Goal: Communication & Community: Answer question/provide support

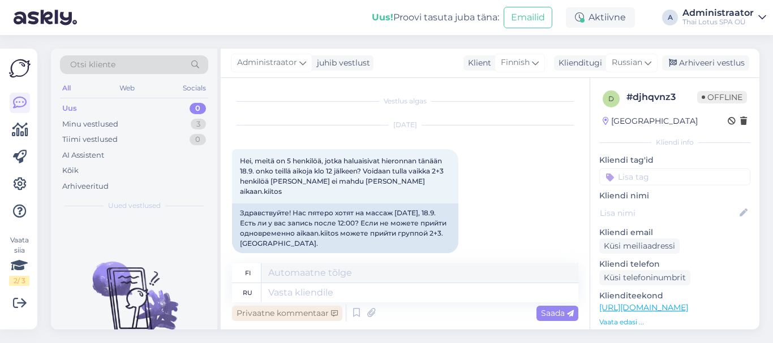
scroll to position [90, 0]
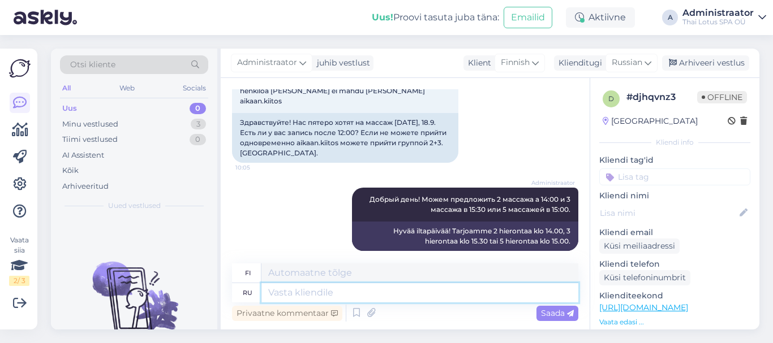
click at [297, 299] on textarea at bounding box center [419, 292] width 317 height 19
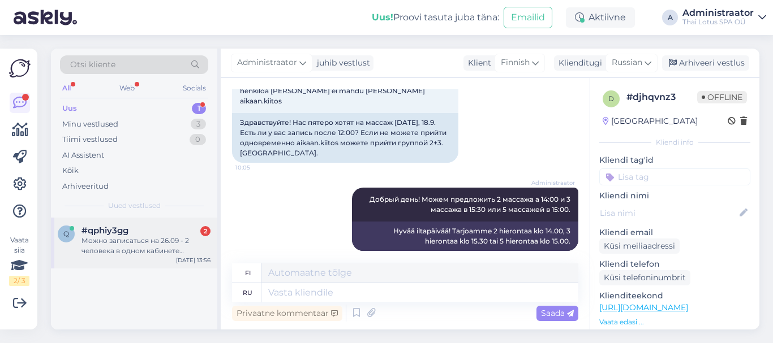
click at [155, 236] on div "Можно записаться на 26.09 - 2 человека в одном кабинете одновременно, 60 мин. м…" at bounding box center [145, 246] width 129 height 20
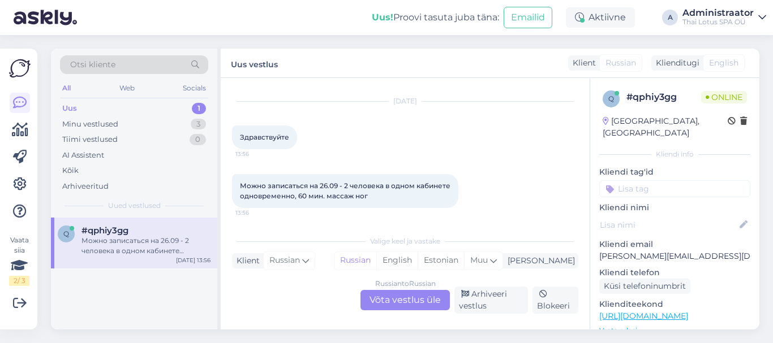
click at [396, 301] on div "Russian to Russian Võta vestlus üle" at bounding box center [404, 300] width 89 height 20
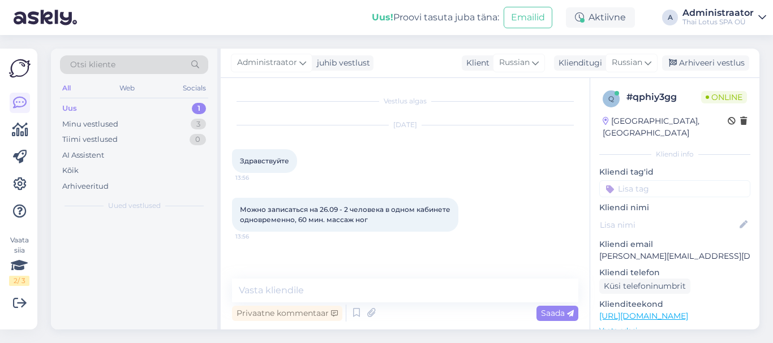
scroll to position [0, 0]
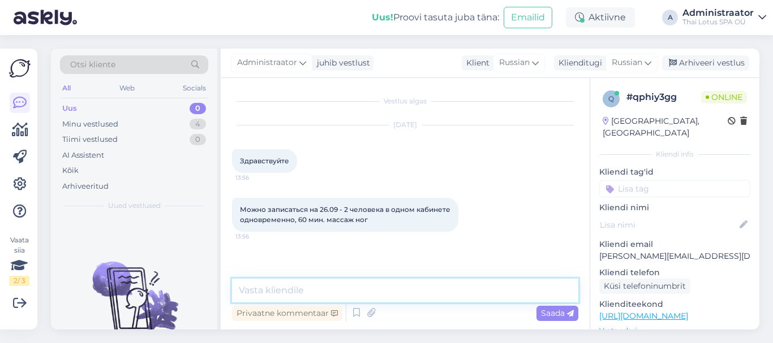
click at [491, 290] on textarea at bounding box center [405, 291] width 346 height 24
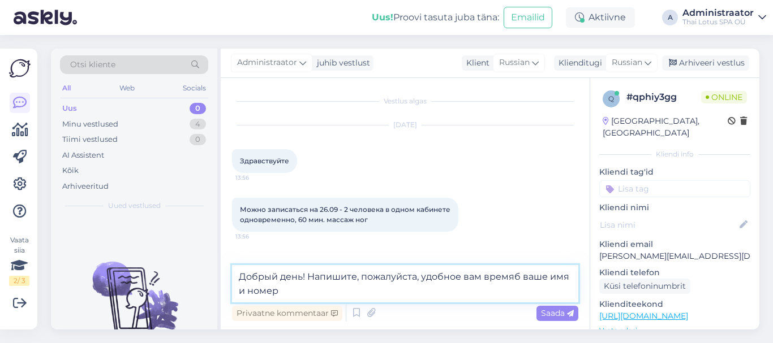
click at [518, 278] on textarea "Добрый день! Напишите, пожалуйста, удобное вам времяб ваше имя и номер" at bounding box center [405, 283] width 346 height 37
click at [290, 290] on textarea "Добрый день! Напишите, пожалуйста, удобное вам время, ваше имя и номер" at bounding box center [405, 283] width 346 height 37
type textarea "Добрый день! Напишите, пожалуйста, удобное вам время, ваше имя и номер телефона."
click at [548, 313] on span "Saada" at bounding box center [557, 313] width 33 height 10
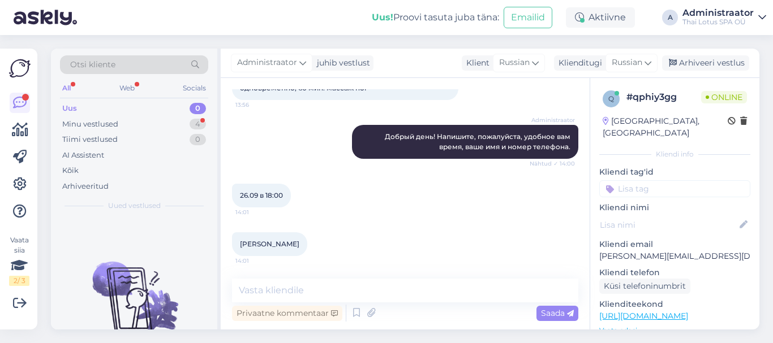
scroll to position [180, 0]
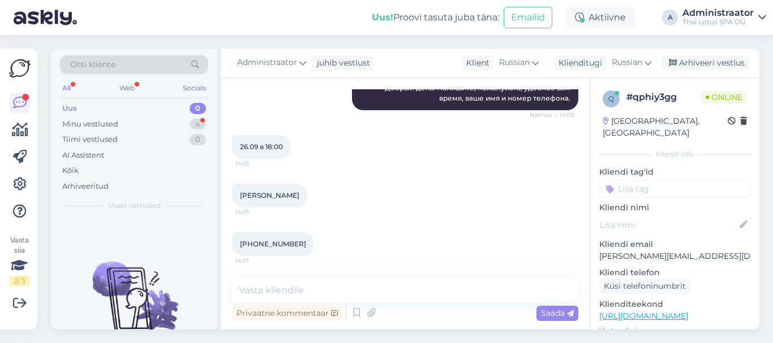
click at [381, 303] on div "Privaatne kommentaar Saada" at bounding box center [405, 313] width 346 height 21
click at [381, 292] on textarea at bounding box center [405, 291] width 346 height 24
type textarea "С"
type textarea "P"
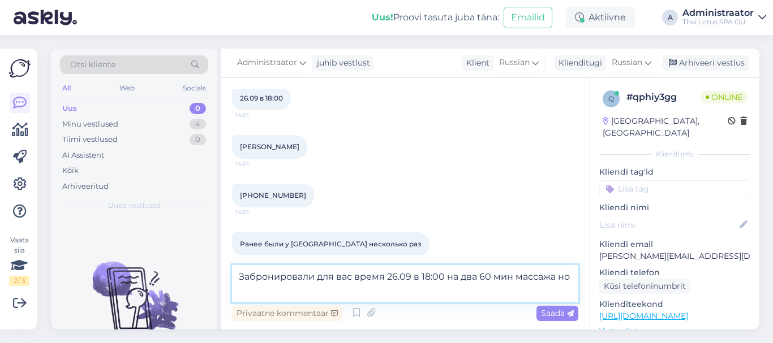
scroll to position [241, 0]
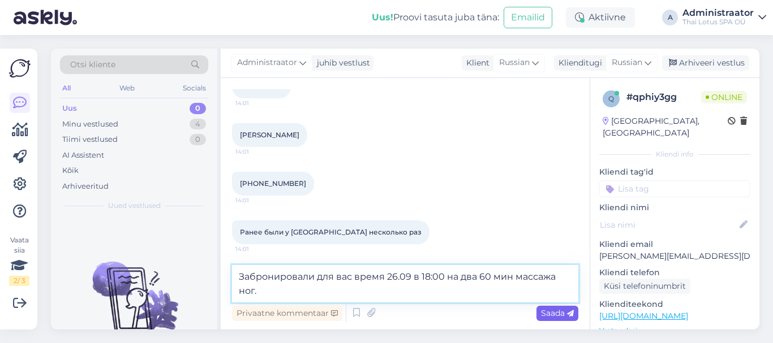
type textarea "Забронировали для вас время 26.09 в 18:00 на два 60 мин массажа ног."
click at [552, 313] on span "Saada" at bounding box center [557, 313] width 33 height 10
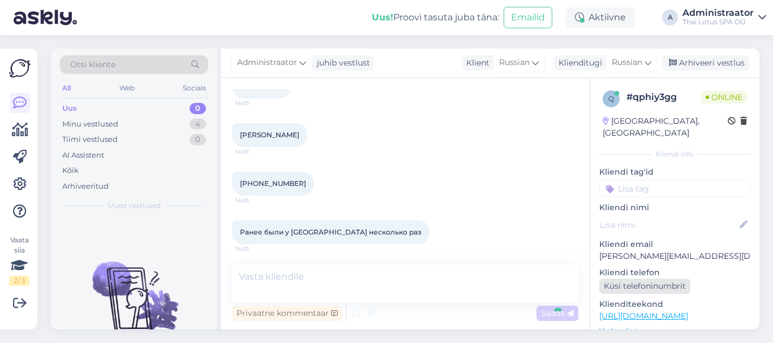
scroll to position [288, 0]
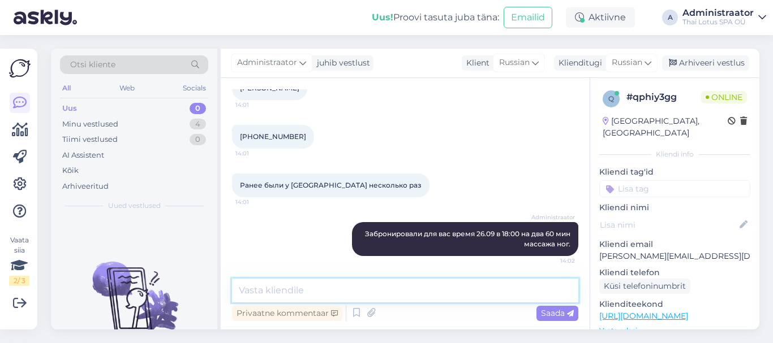
click at [398, 287] on textarea at bounding box center [405, 291] width 346 height 24
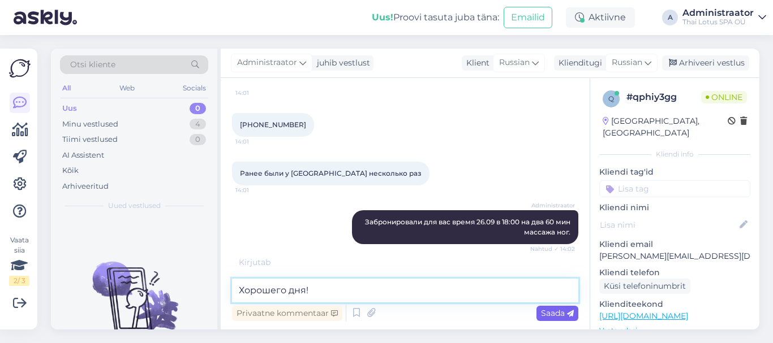
type textarea "Хорошего дня!"
click at [562, 310] on span "Saada" at bounding box center [557, 313] width 33 height 10
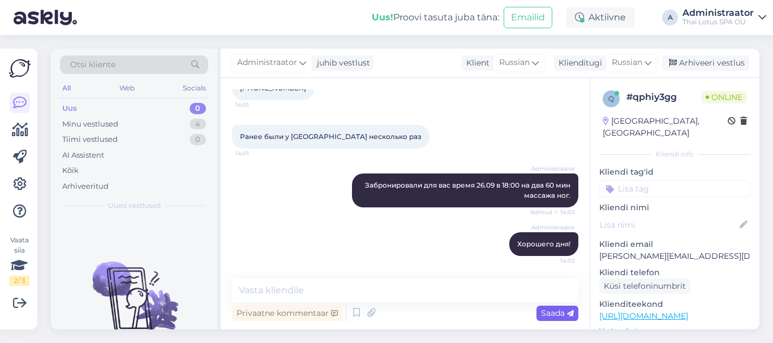
scroll to position [385, 0]
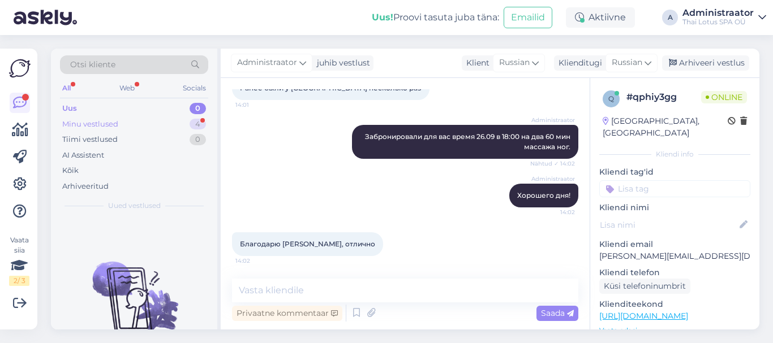
click at [113, 122] on div "Minu vestlused" at bounding box center [90, 124] width 56 height 11
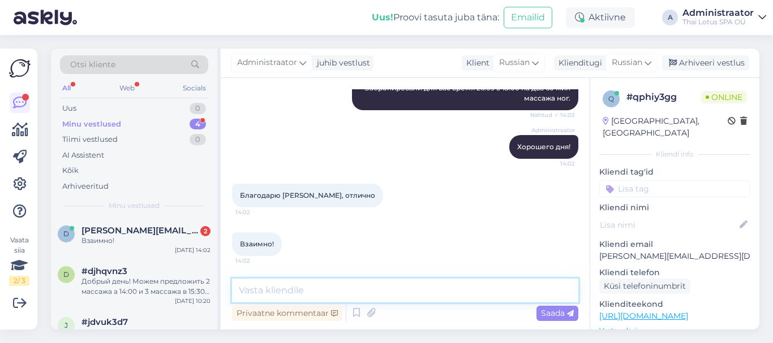
click at [262, 294] on textarea at bounding box center [405, 291] width 346 height 24
click at [101, 235] on span "[PERSON_NAME][EMAIL_ADDRESS][DOMAIN_NAME]" at bounding box center [140, 231] width 118 height 10
